Goal: Information Seeking & Learning: Learn about a topic

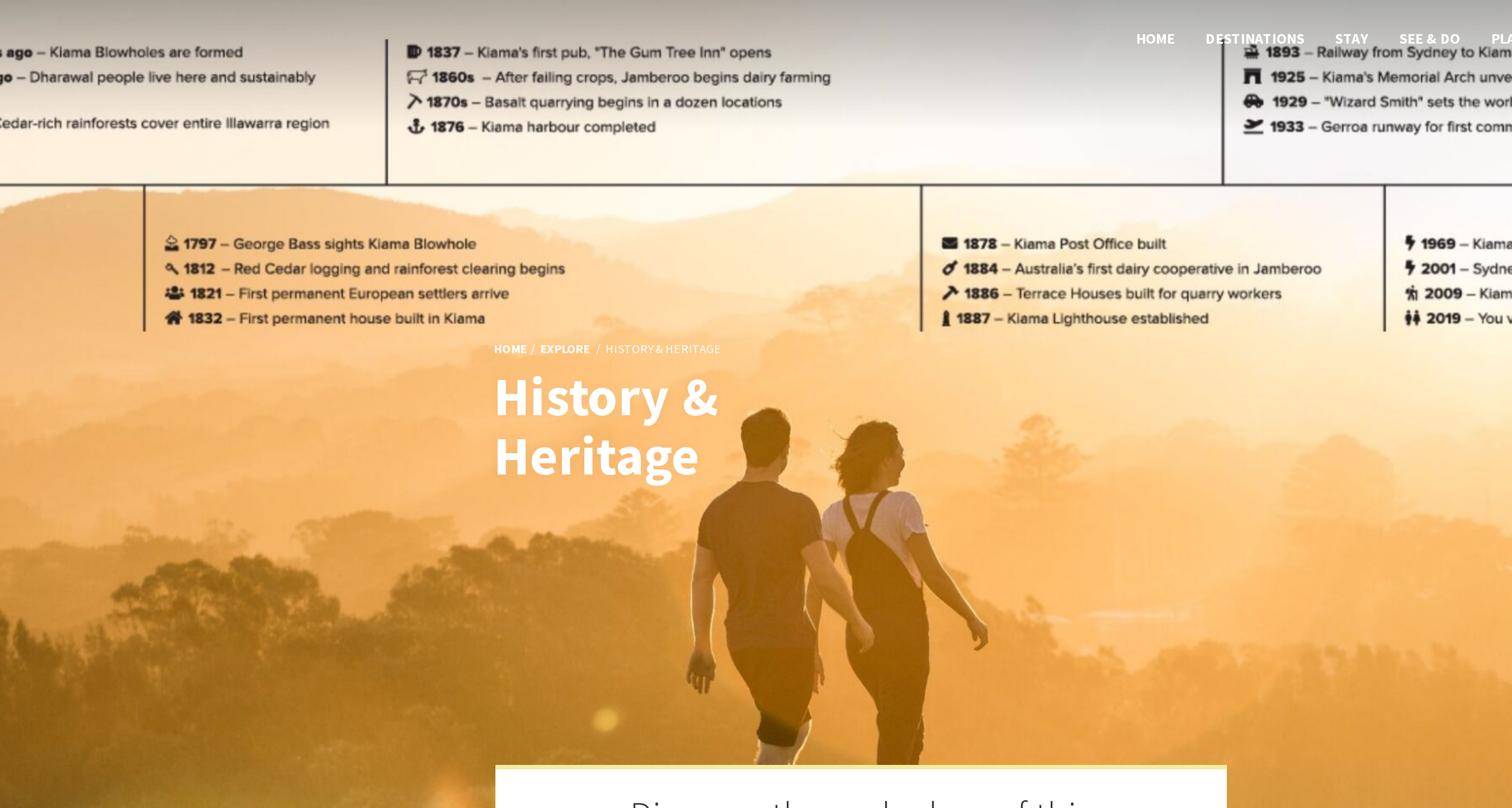
click at [502, 49] on header "Open Nav Close Nav Home Destinations Towns & Villages Kiama Gerringong Gerroa J…" at bounding box center [756, 29] width 1512 height 58
click at [520, 32] on header "Open Nav Close Nav Home Destinations Towns & Villages Kiama Gerringong Gerroa J…" at bounding box center [756, 29] width 1512 height 58
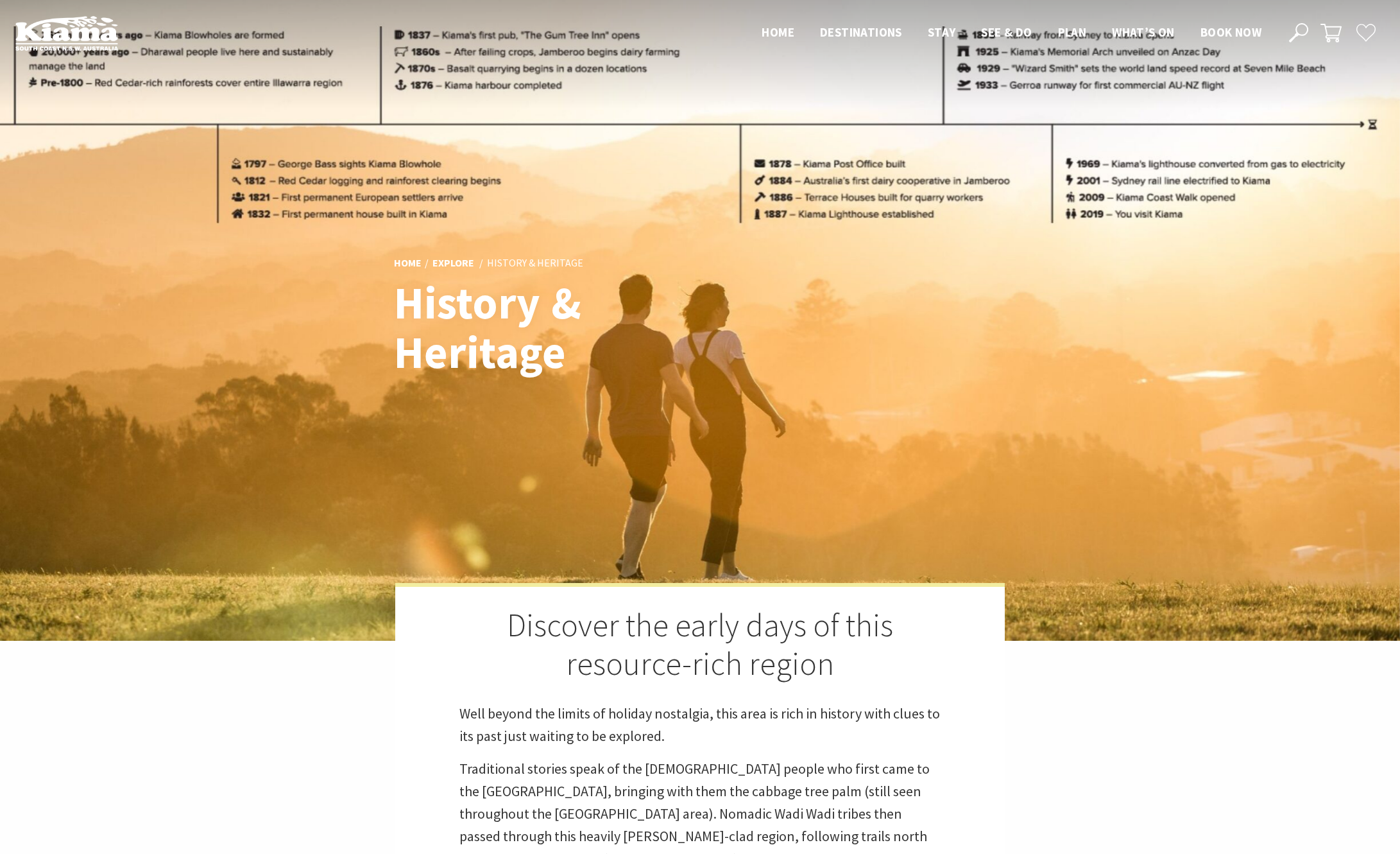
scroll to position [315, 1397]
